Goal: Find specific page/section: Find specific page/section

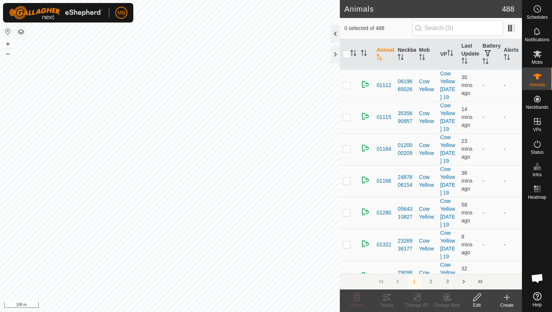
click at [335, 34] on div at bounding box center [335, 34] width 9 height 18
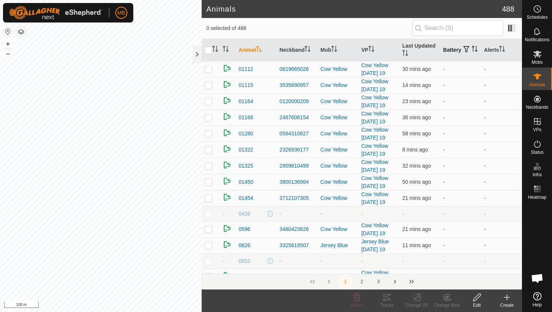
click at [471, 52] on icon "Activate to sort" at bounding box center [474, 49] width 6 height 6
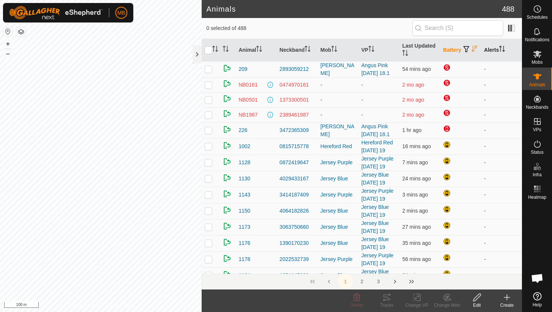
click at [504, 49] on icon "Activate to sort" at bounding box center [503, 49] width 1 height 6
click at [504, 49] on icon "Activate to sort" at bounding box center [502, 49] width 6 height 6
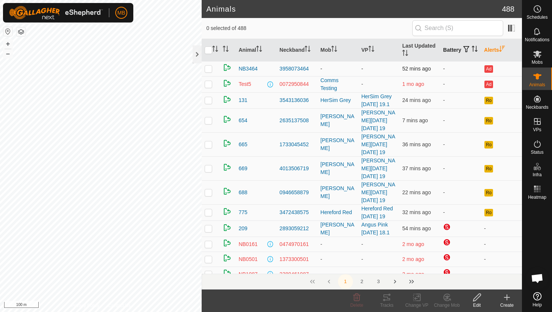
click at [209, 70] on p-checkbox at bounding box center [208, 69] width 8 height 6
click at [7, 55] on button "–" at bounding box center [7, 53] width 9 height 9
click at [208, 68] on p-checkbox at bounding box center [208, 69] width 8 height 6
checkbox input "false"
click at [444, 30] on input "text" at bounding box center [457, 28] width 91 height 16
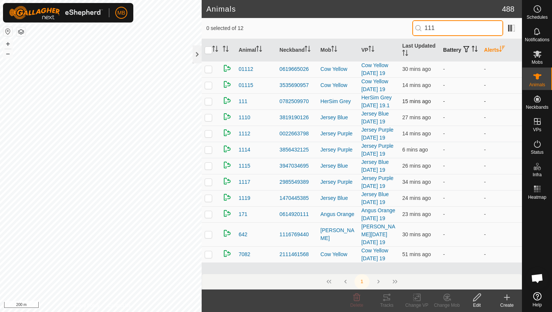
type input "111"
click at [210, 100] on p-checkbox at bounding box center [208, 101] width 8 height 6
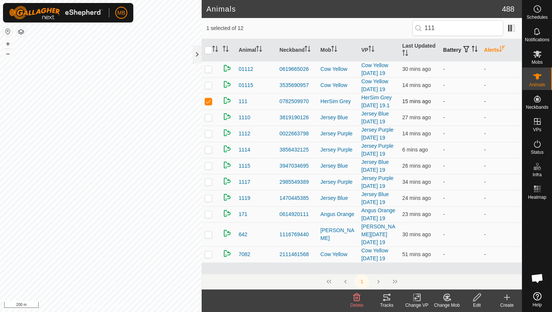
click at [210, 100] on p-checkbox at bounding box center [208, 101] width 8 height 6
checkbox input "false"
click at [536, 142] on icon at bounding box center [536, 144] width 9 height 9
